Goal: Find specific page/section: Find specific page/section

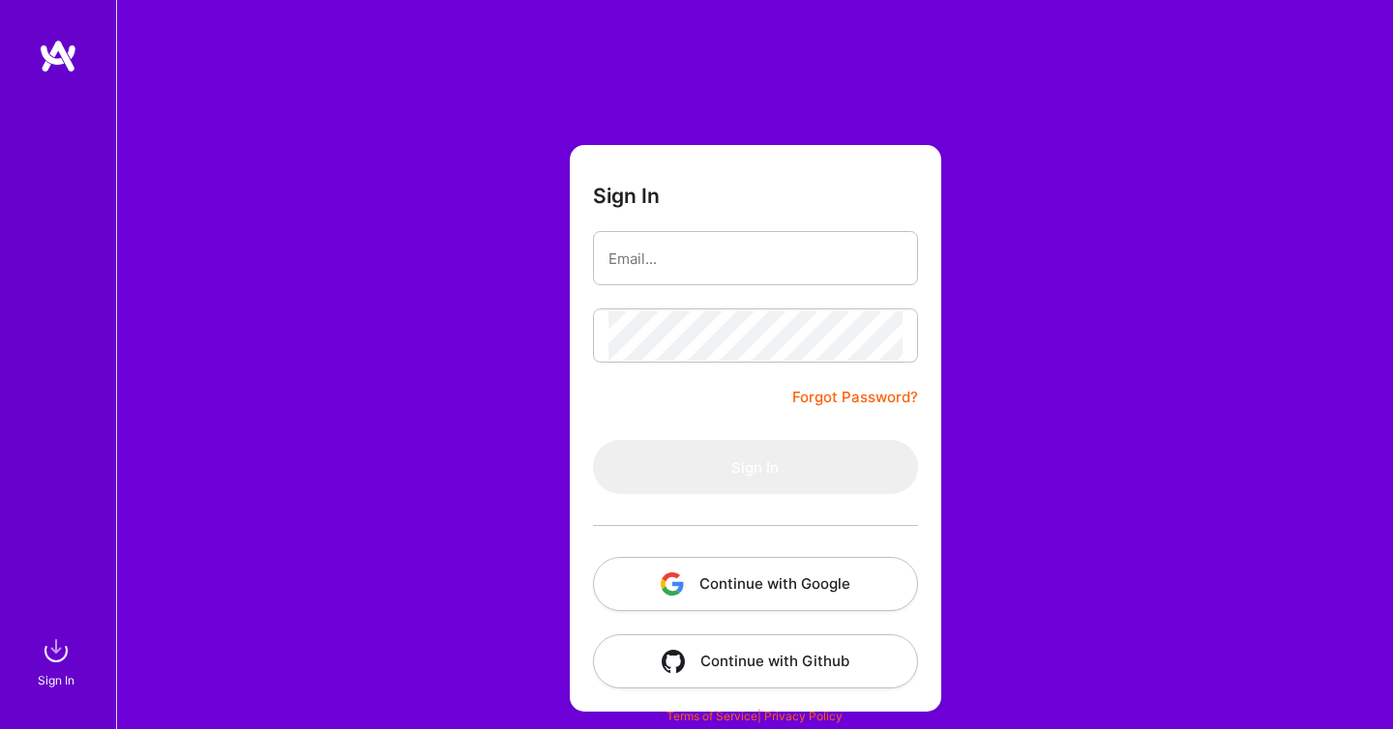
click at [687, 582] on button "Continue with Google" at bounding box center [755, 584] width 325 height 54
click at [726, 593] on button "Continue with Google" at bounding box center [755, 584] width 325 height 54
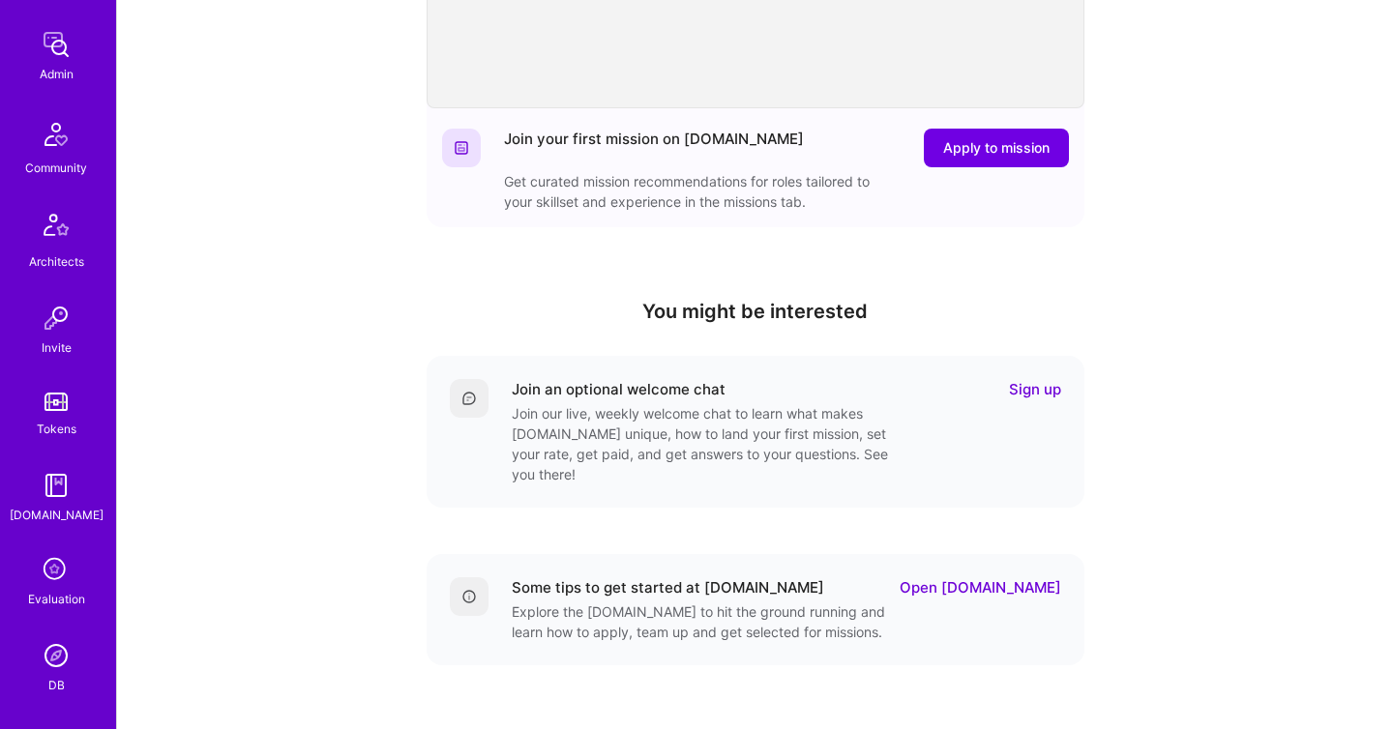
scroll to position [571, 0]
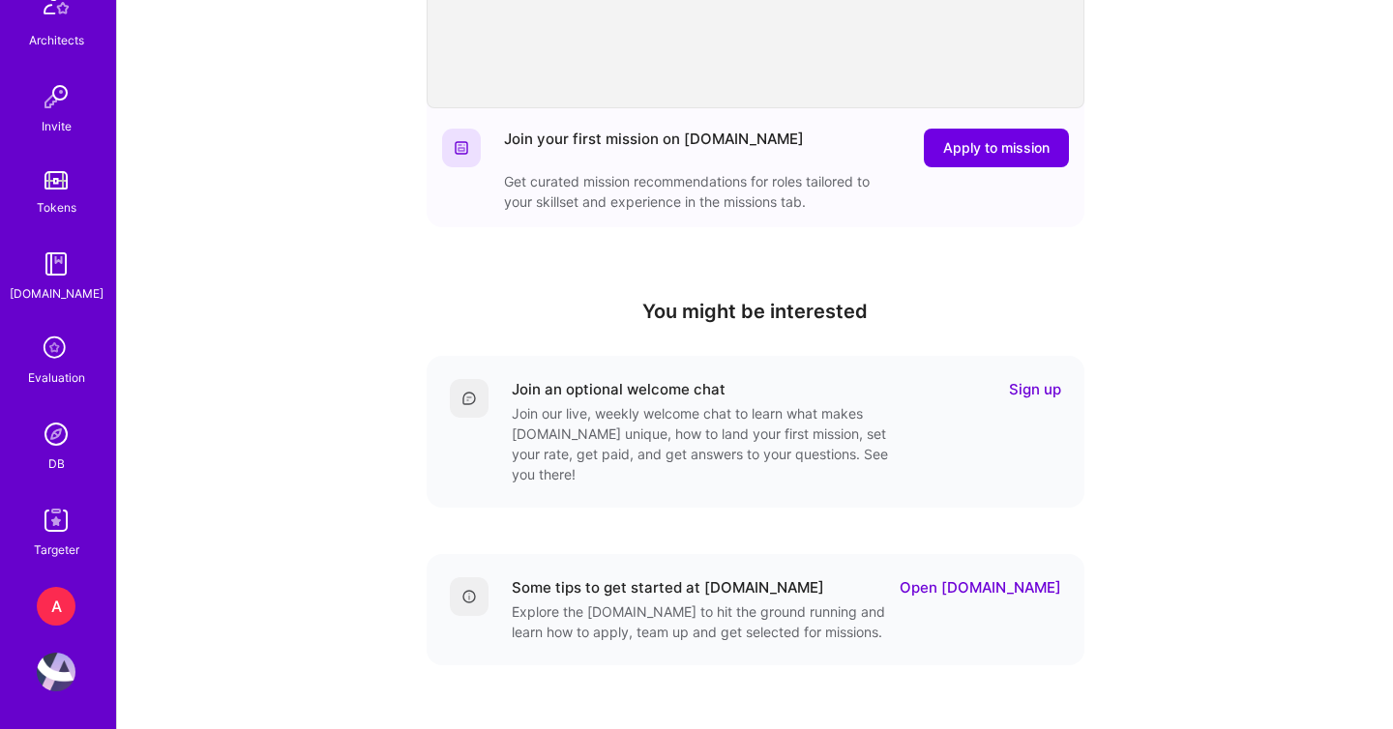
click at [48, 455] on div "DB" at bounding box center [56, 464] width 16 height 20
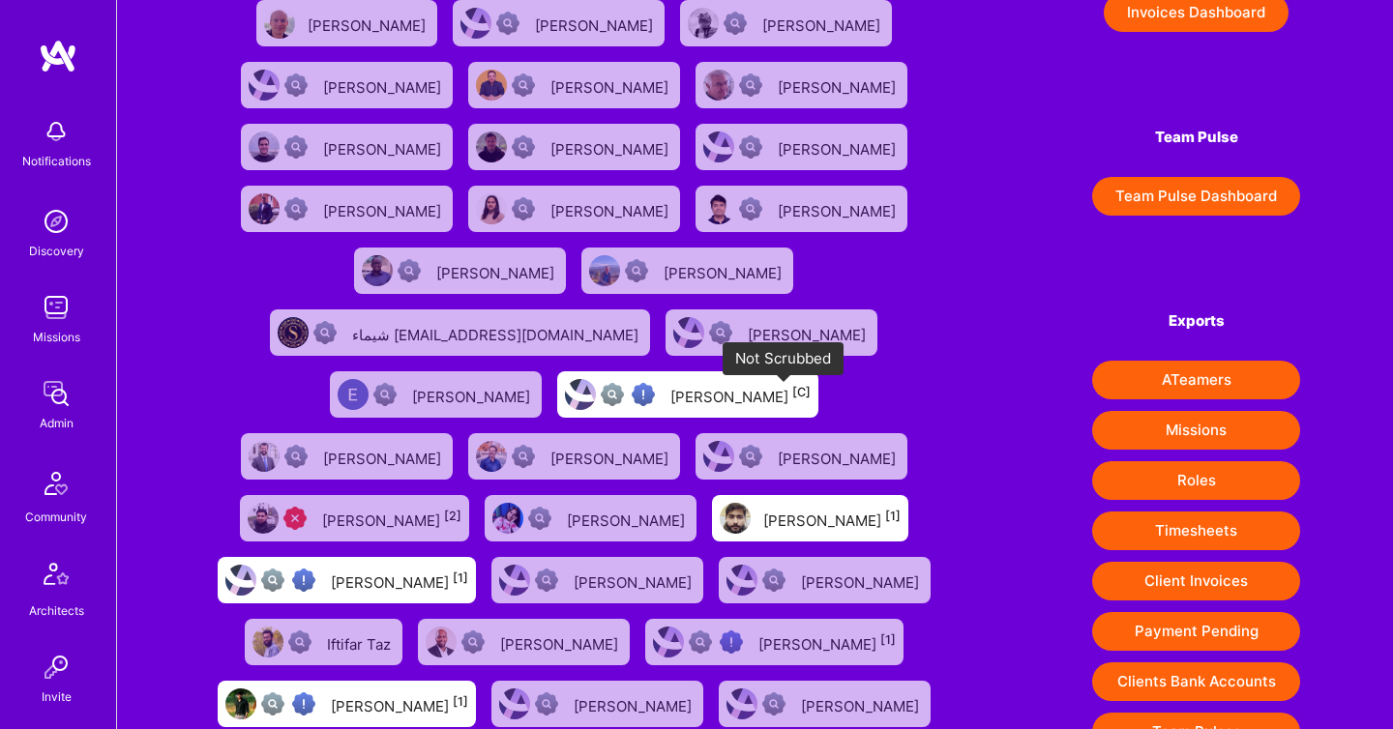
scroll to position [222, 0]
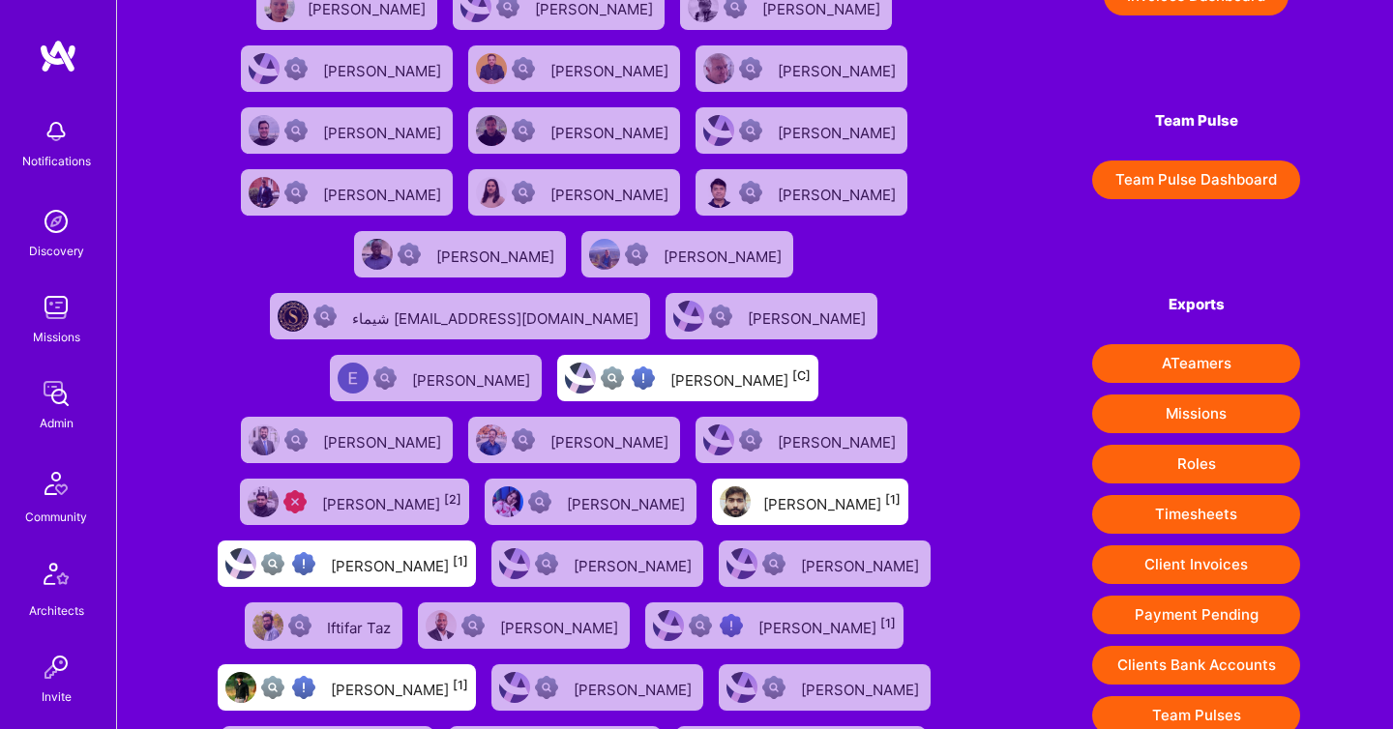
click at [1158, 550] on button "Client Invoices" at bounding box center [1196, 565] width 208 height 39
click at [60, 397] on img at bounding box center [56, 393] width 39 height 39
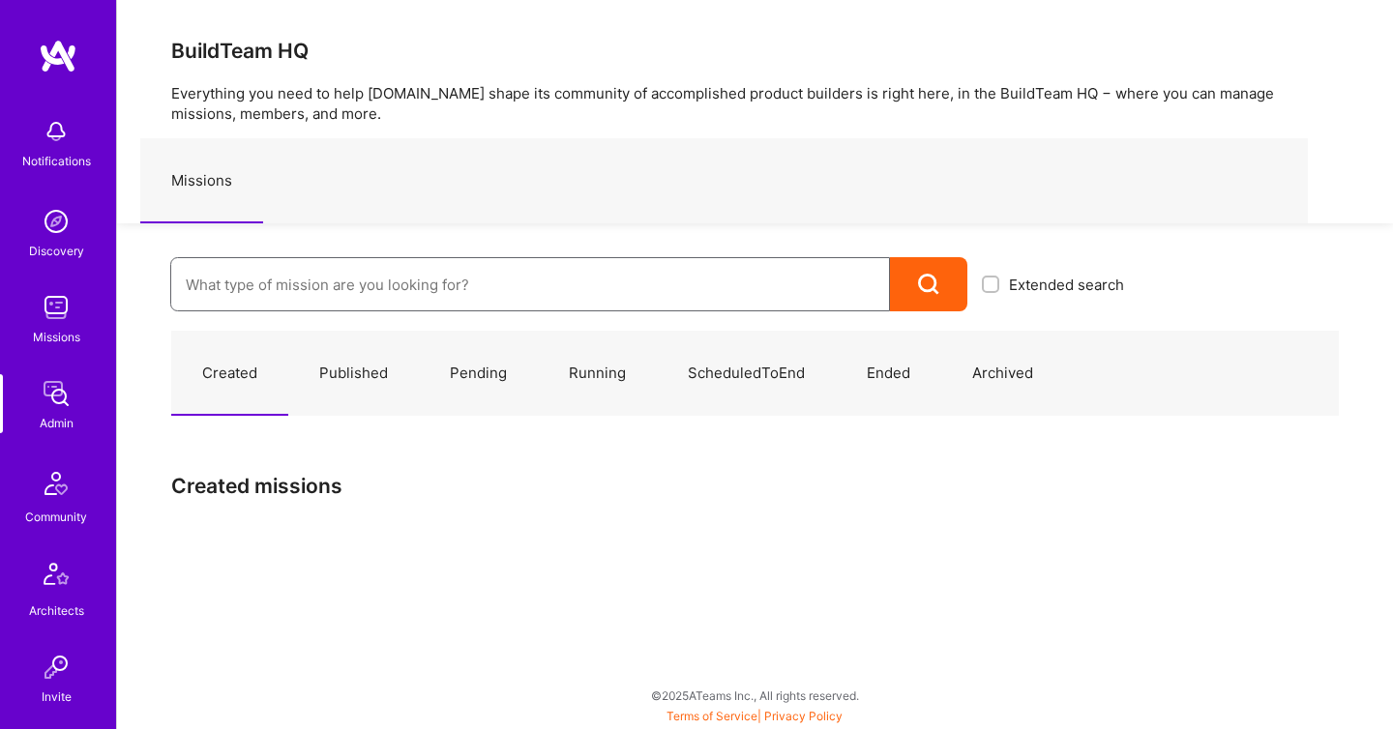
click at [325, 267] on input at bounding box center [530, 284] width 689 height 49
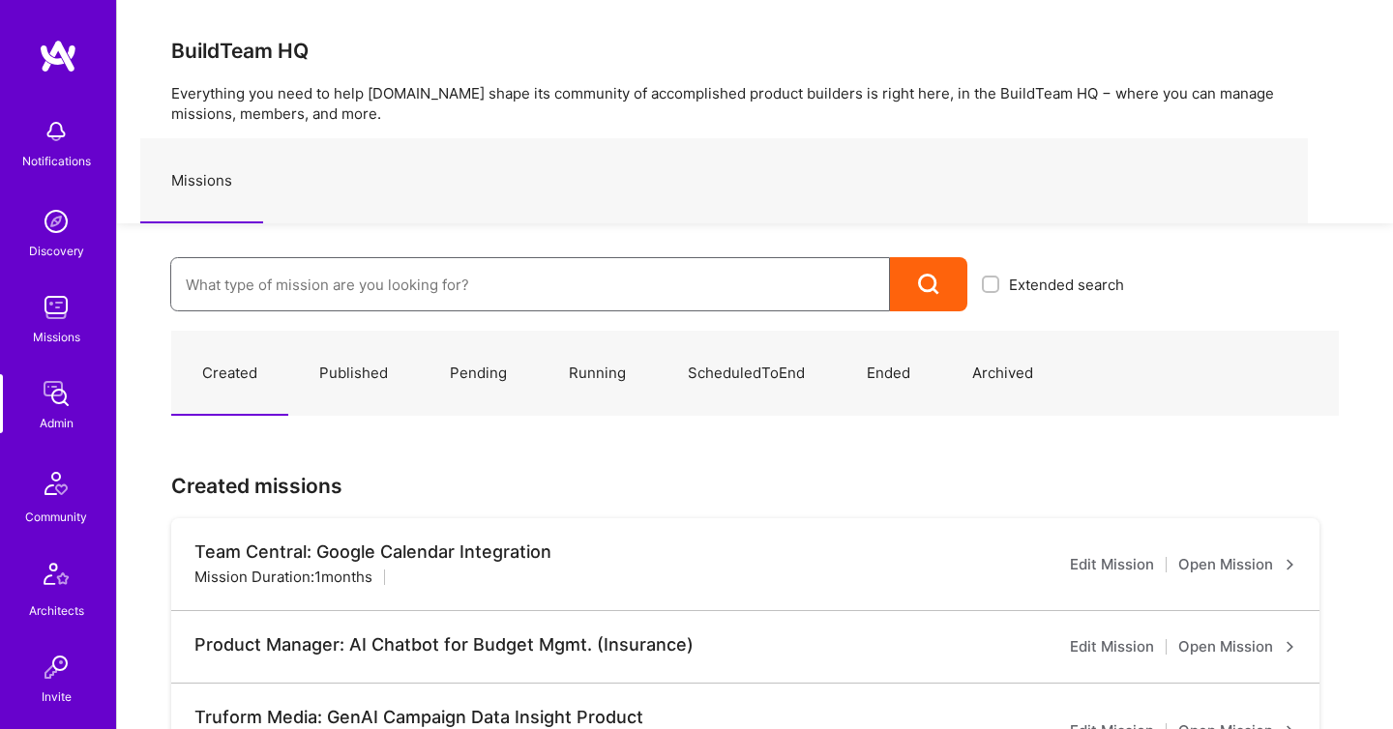
paste input "AI-Powered LegalFintech Platform: Architecture Review"
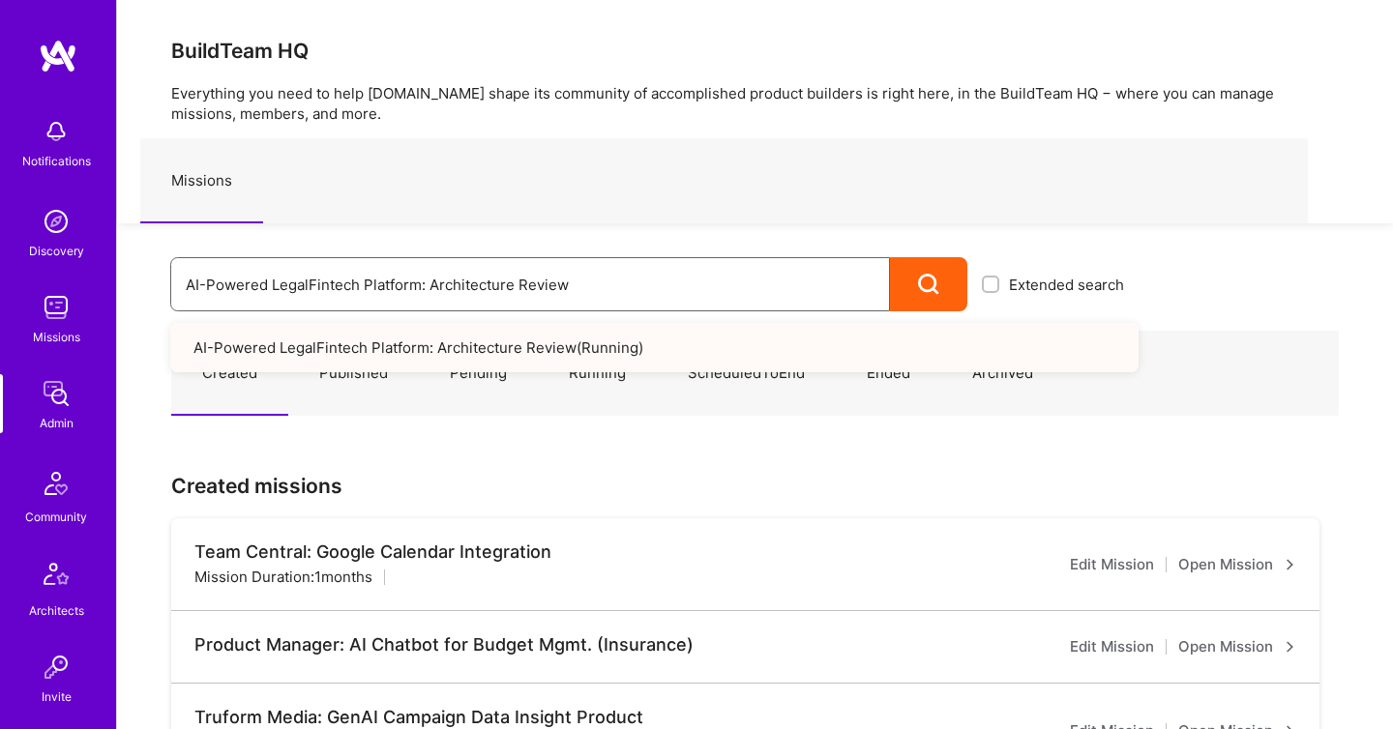
type input "AI-Powered LegalFintech Platform: Architecture Review"
click at [369, 367] on link "AI-Powered LegalFintech Platform: Architecture Review ( Running )" at bounding box center [654, 347] width 968 height 49
